Goal: Task Accomplishment & Management: Manage account settings

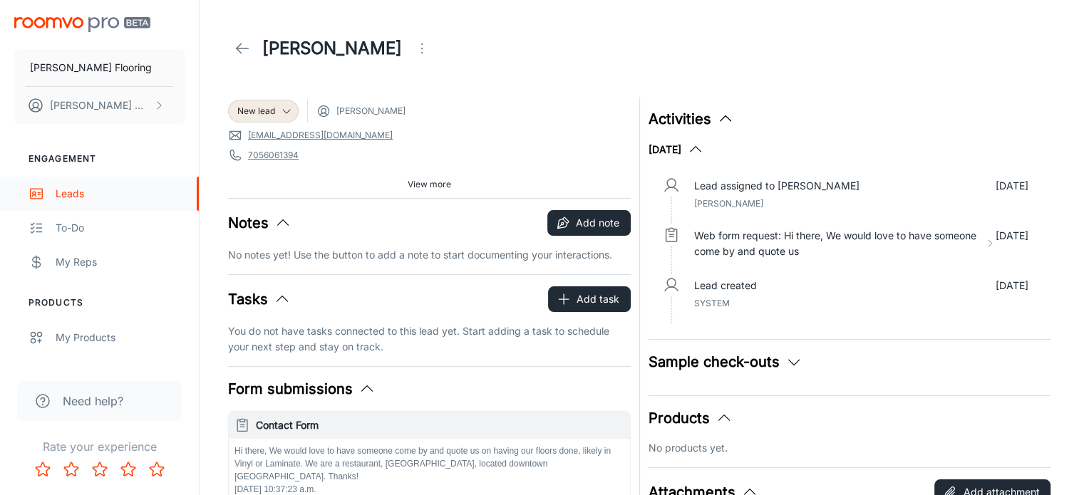
click at [73, 192] on div "Leads" at bounding box center [120, 194] width 129 height 16
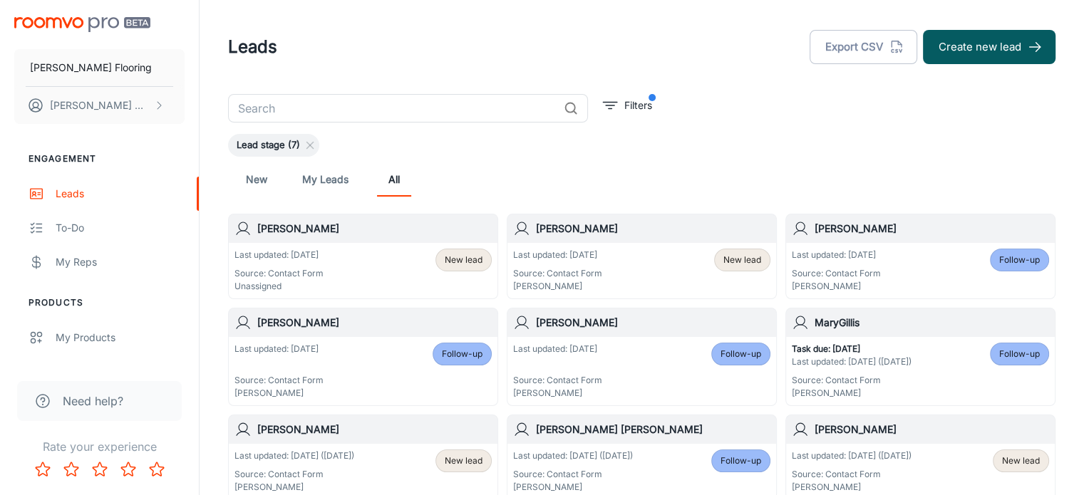
click at [316, 227] on h6 "[PERSON_NAME]" at bounding box center [374, 229] width 234 height 16
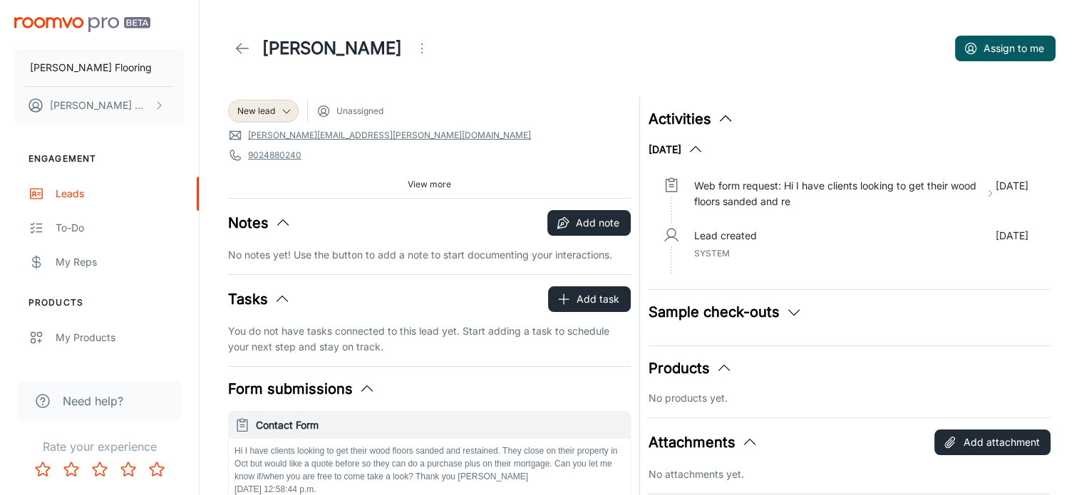
click at [514, 137] on span "[PERSON_NAME][EMAIL_ADDRESS][PERSON_NAME][DOMAIN_NAME]" at bounding box center [429, 135] width 403 height 14
click at [424, 47] on icon "Open menu" at bounding box center [421, 48] width 17 height 17
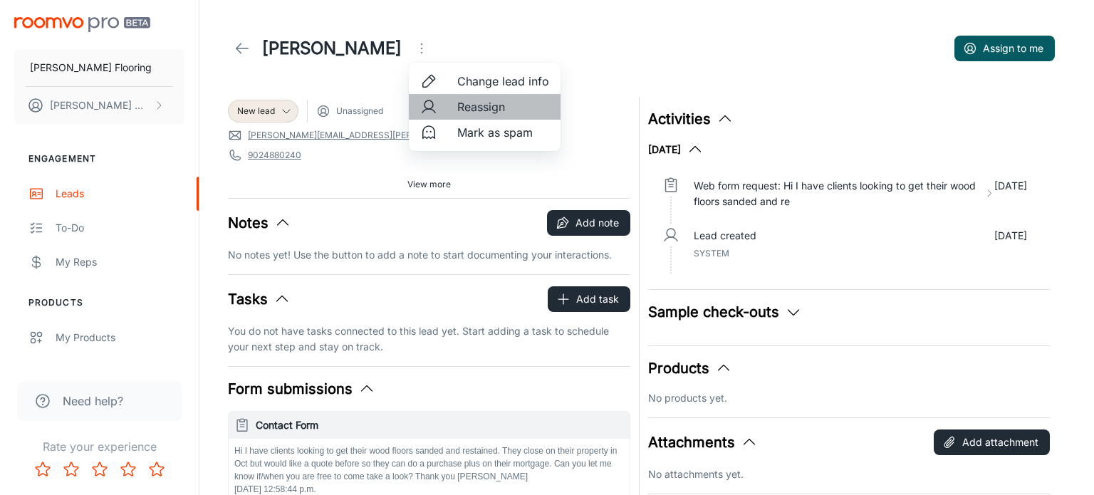
click at [489, 110] on span "Reassign" at bounding box center [503, 106] width 92 height 17
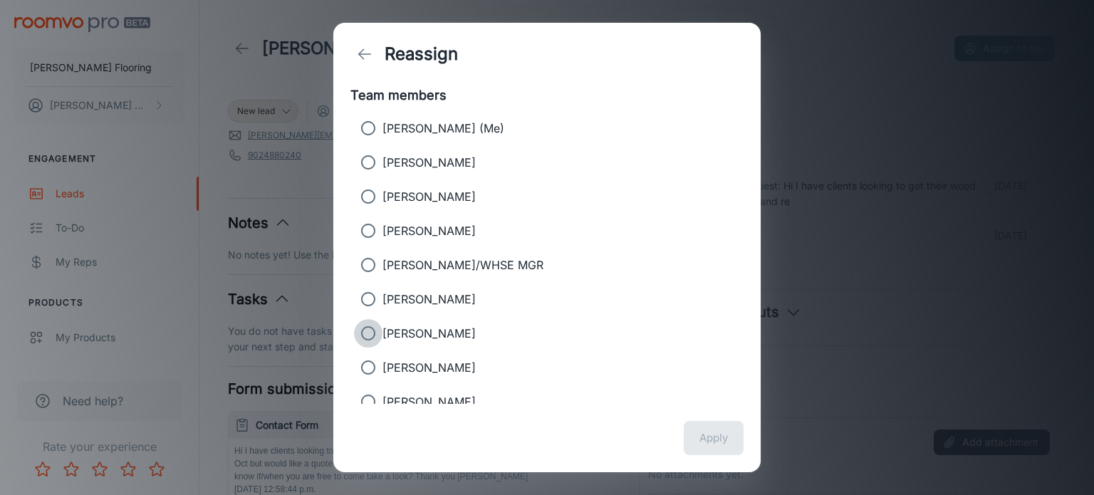
click at [365, 330] on input "[PERSON_NAME]" at bounding box center [368, 333] width 28 height 28
radio input "true"
click at [715, 440] on button "Apply" at bounding box center [714, 438] width 60 height 34
